Goal: Information Seeking & Learning: Check status

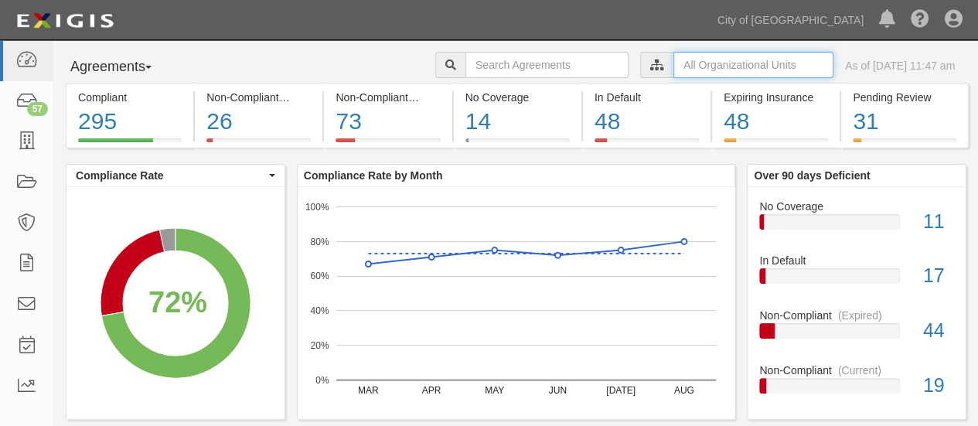
click at [717, 61] on input "text" at bounding box center [753, 65] width 160 height 26
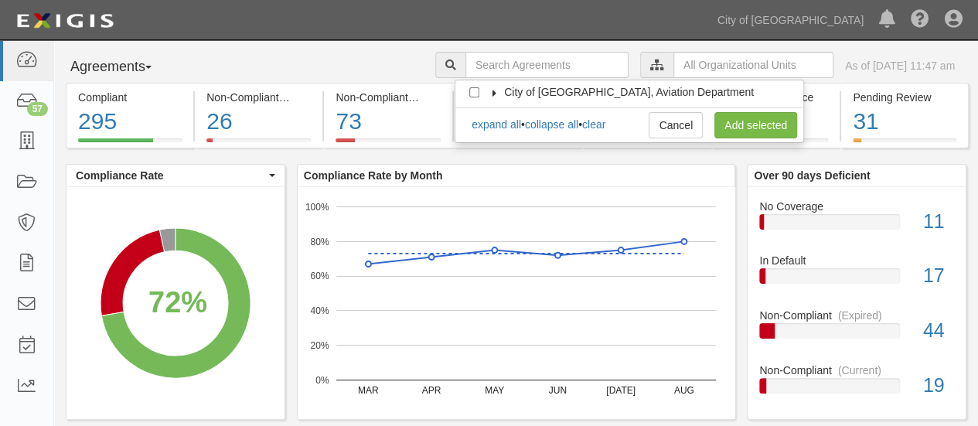
click at [493, 92] on icon at bounding box center [494, 93] width 11 height 7
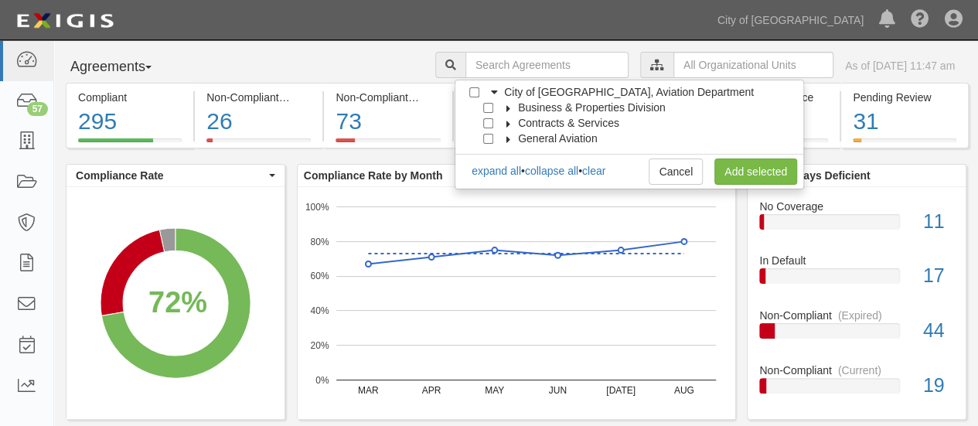
click at [506, 105] on icon at bounding box center [508, 108] width 11 height 7
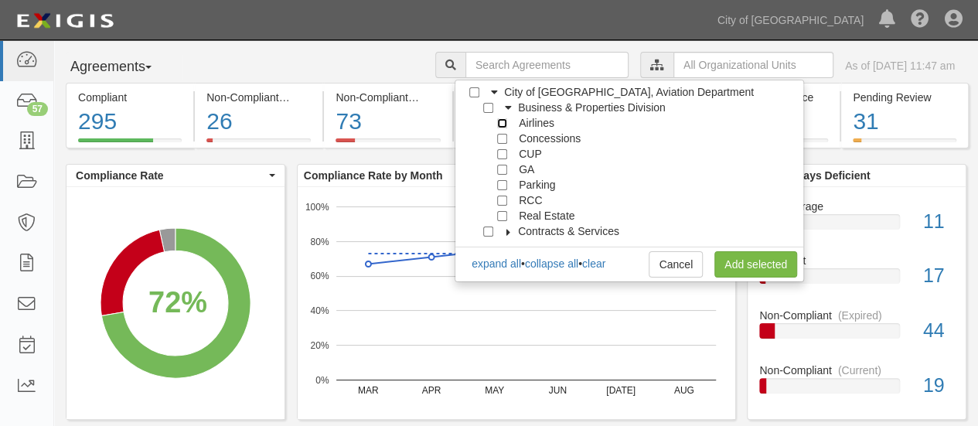
click at [501, 124] on input "Airlines" at bounding box center [502, 123] width 10 height 10
checkbox input "true"
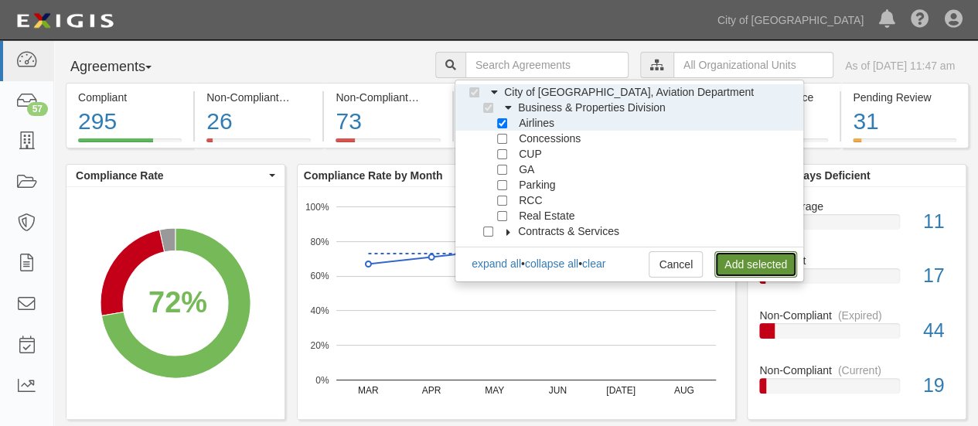
click at [753, 262] on link "Add selected" at bounding box center [755, 264] width 83 height 26
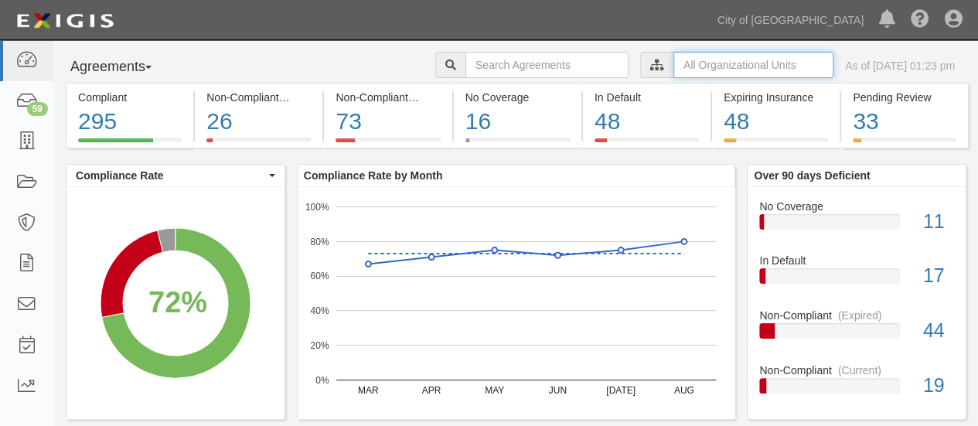
click at [681, 67] on input "text" at bounding box center [753, 65] width 160 height 26
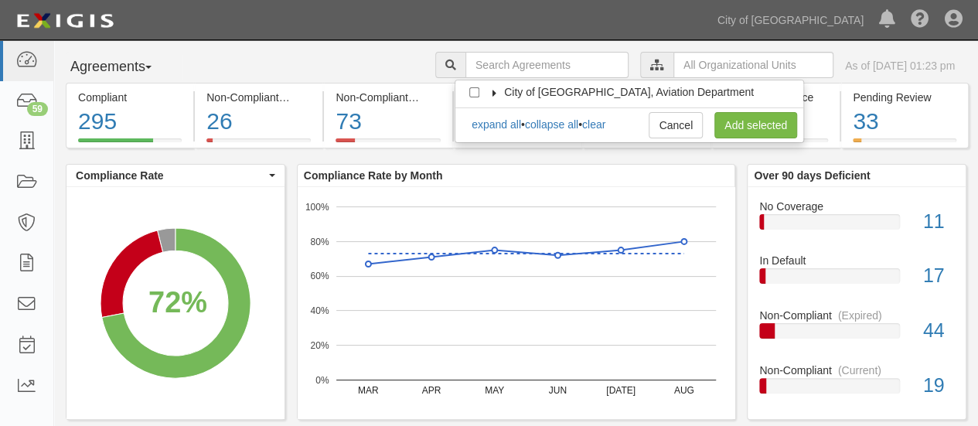
click at [494, 92] on icon at bounding box center [494, 93] width 11 height 7
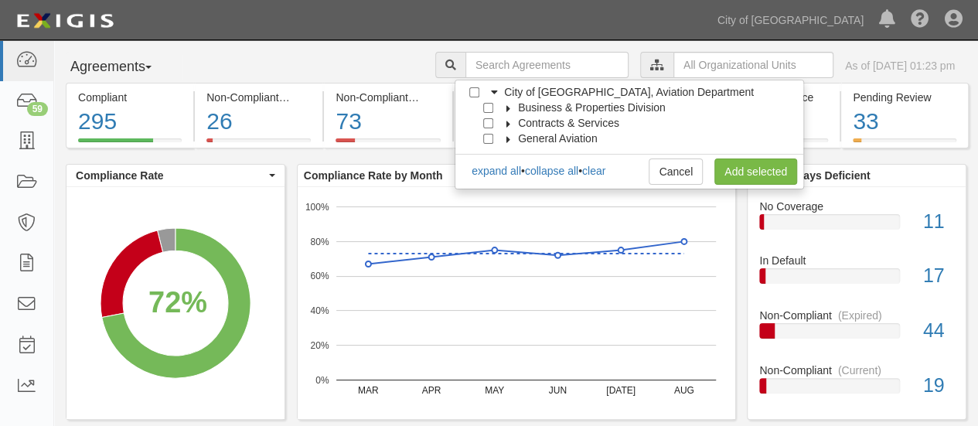
click at [505, 107] on icon at bounding box center [508, 108] width 11 height 7
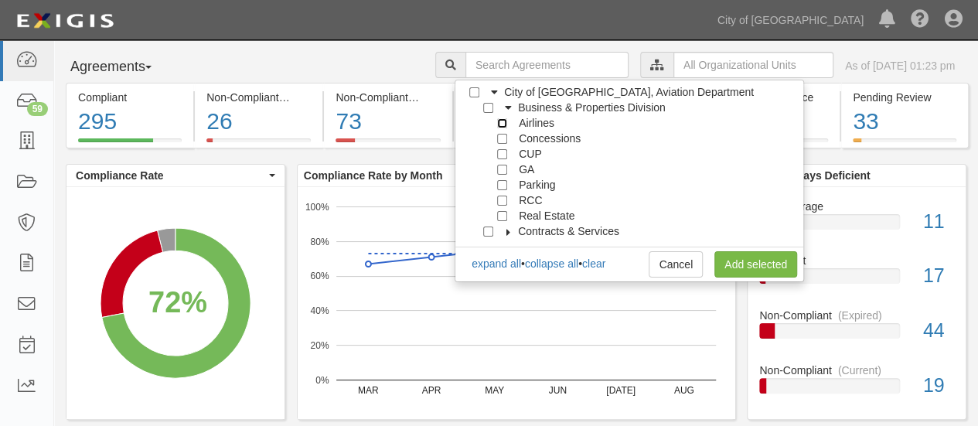
click at [500, 124] on input "Airlines" at bounding box center [502, 123] width 10 height 10
checkbox input "true"
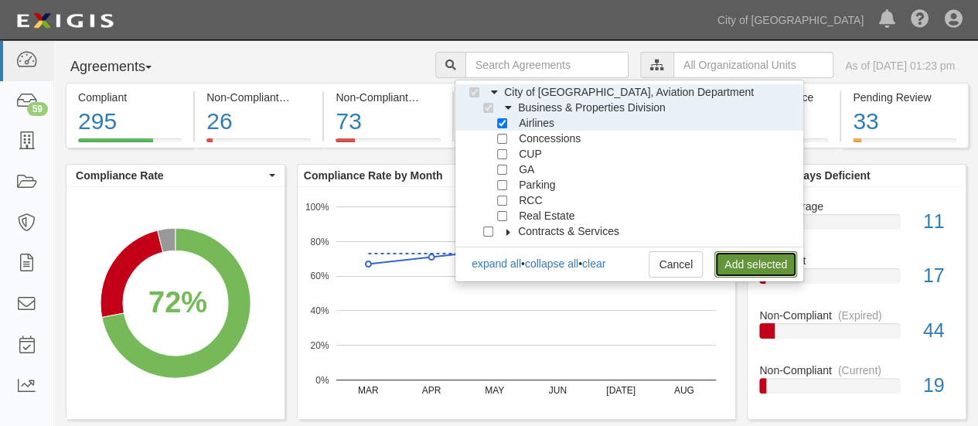
click at [763, 262] on link "Add selected" at bounding box center [755, 264] width 83 height 26
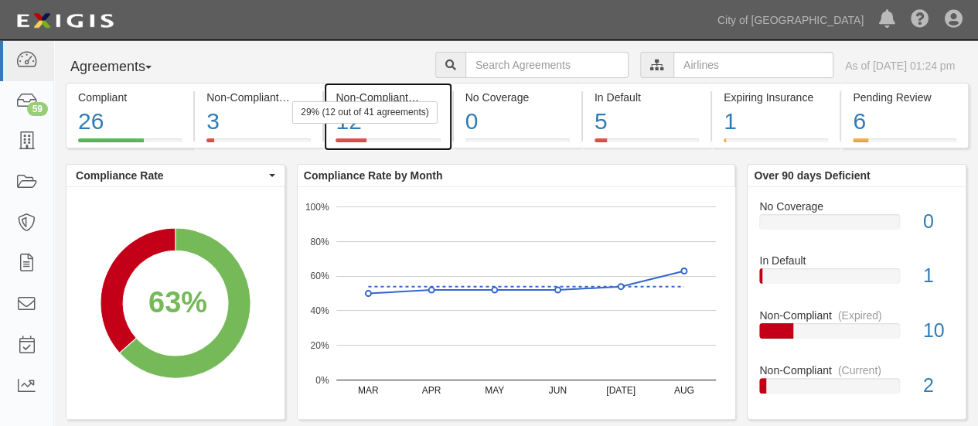
click at [369, 117] on div "29% (12 out of 41 agreements)" at bounding box center [364, 112] width 145 height 22
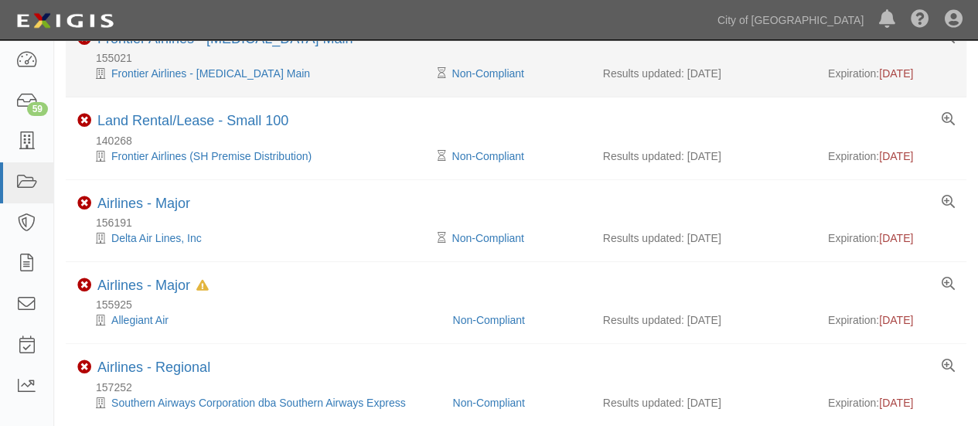
scroll to position [238, 0]
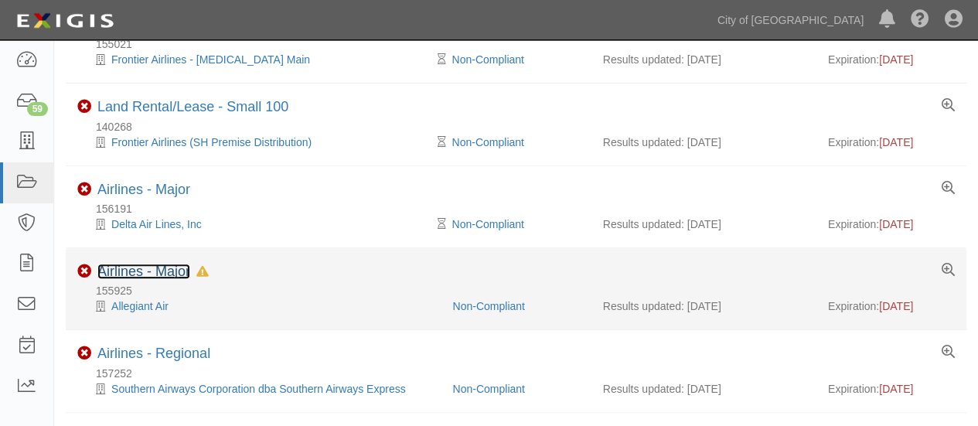
click at [134, 266] on link "Airlines - Major" at bounding box center [143, 271] width 93 height 15
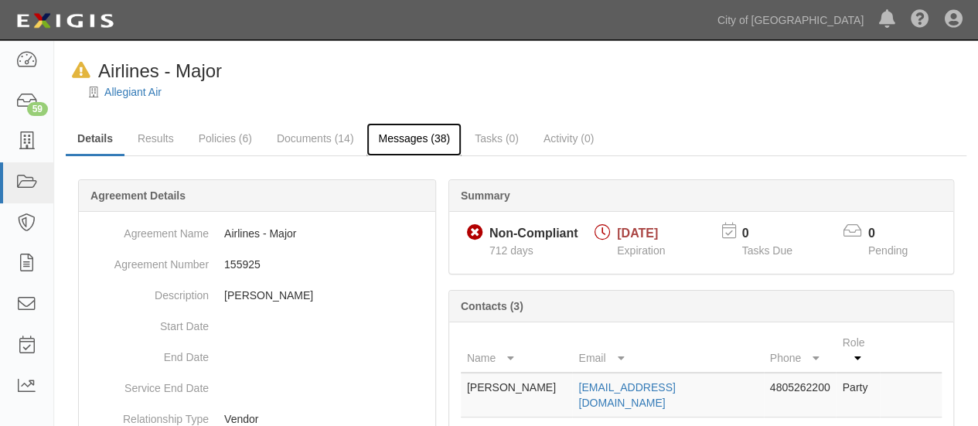
click at [410, 135] on link "Messages (38)" at bounding box center [413, 139] width 95 height 33
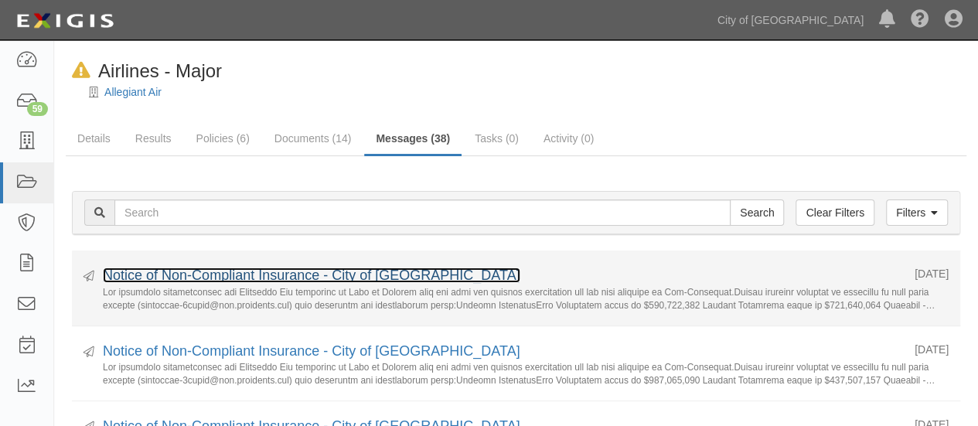
click at [223, 274] on link "Notice of Non-Compliant Insurance - City of [GEOGRAPHIC_DATA]" at bounding box center [311, 274] width 417 height 15
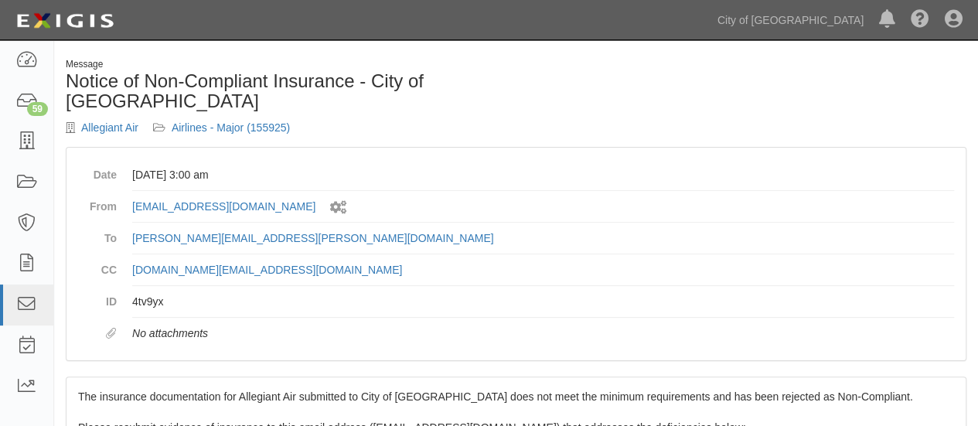
drag, startPoint x: 235, startPoint y: 301, endPoint x: 68, endPoint y: 372, distance: 181.7
copy span "Lor ipsumdolo sitametconsec adi Elitseddo Eiu temporinc ut Labo et Dolorem aliq…"
